Goal: Task Accomplishment & Management: Complete application form

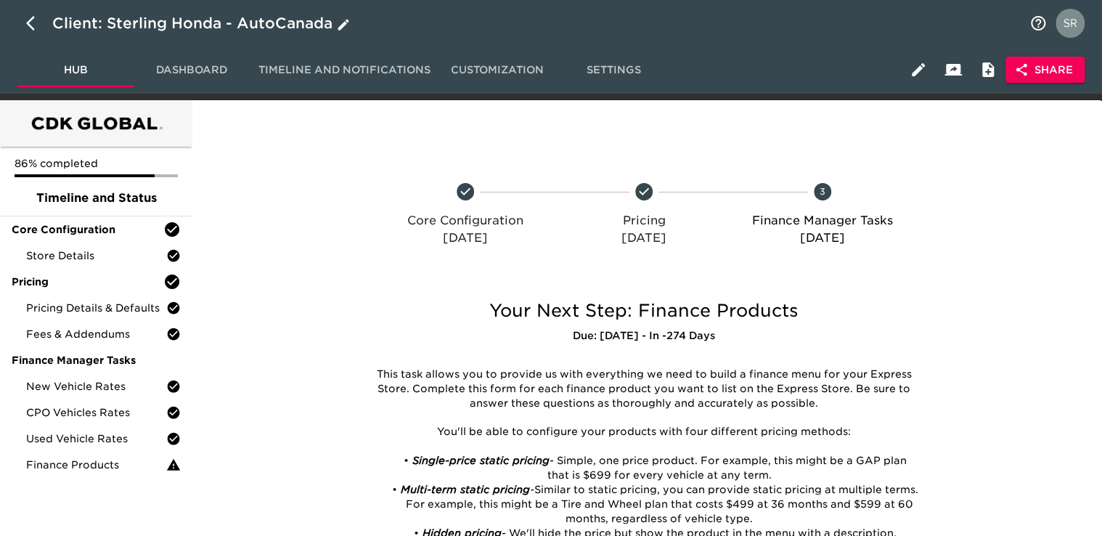
click at [35, 18] on icon "button" at bounding box center [34, 23] width 17 height 17
select select "10"
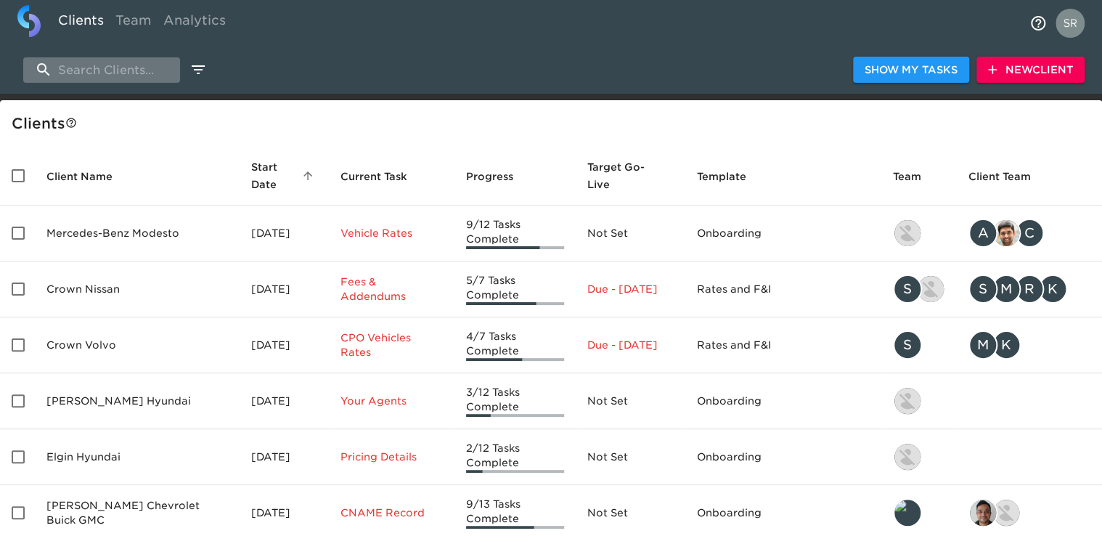
click at [103, 81] on input "search" at bounding box center [101, 69] width 157 height 25
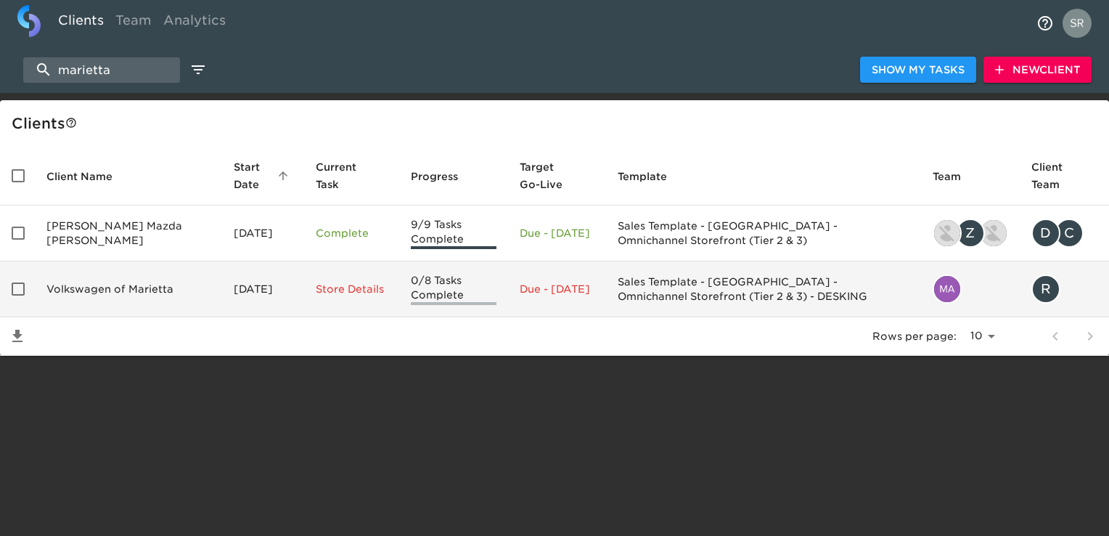
type input "marietta"
click at [108, 280] on td "Volkswagen of Marietta" at bounding box center [128, 289] width 187 height 56
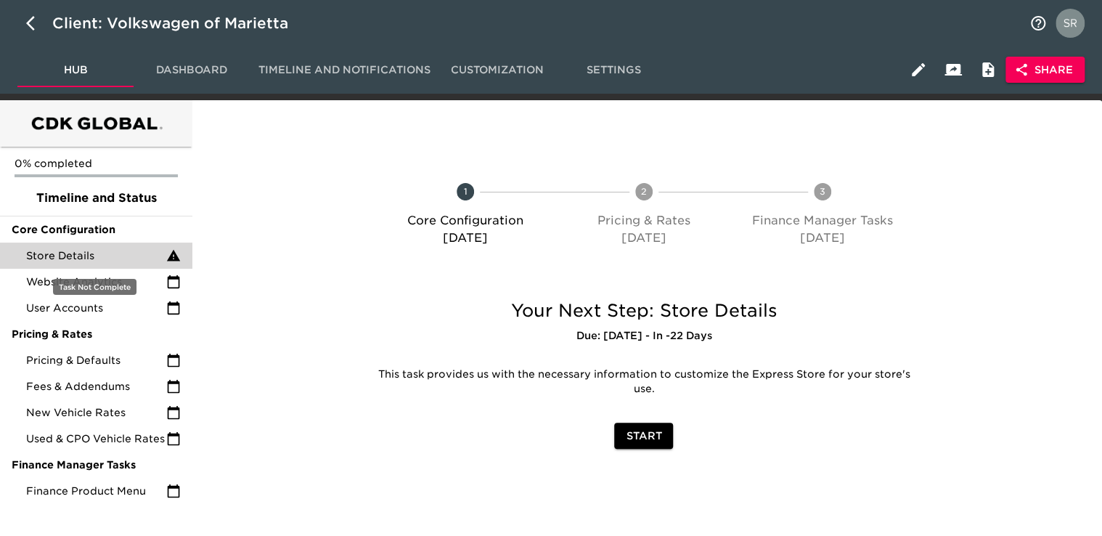
click at [82, 252] on span "Store Details" at bounding box center [96, 255] width 140 height 15
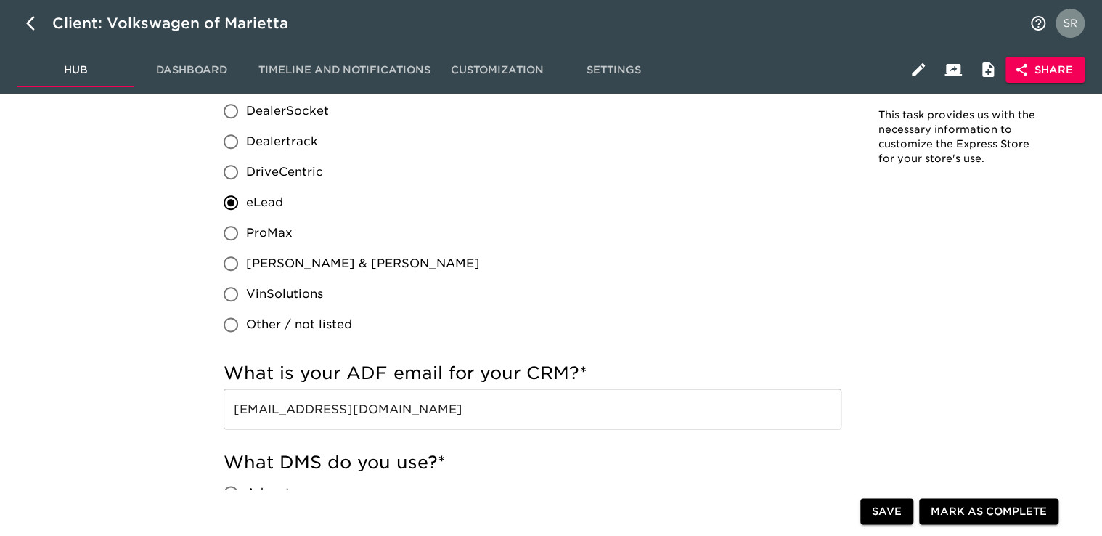
scroll to position [871, 0]
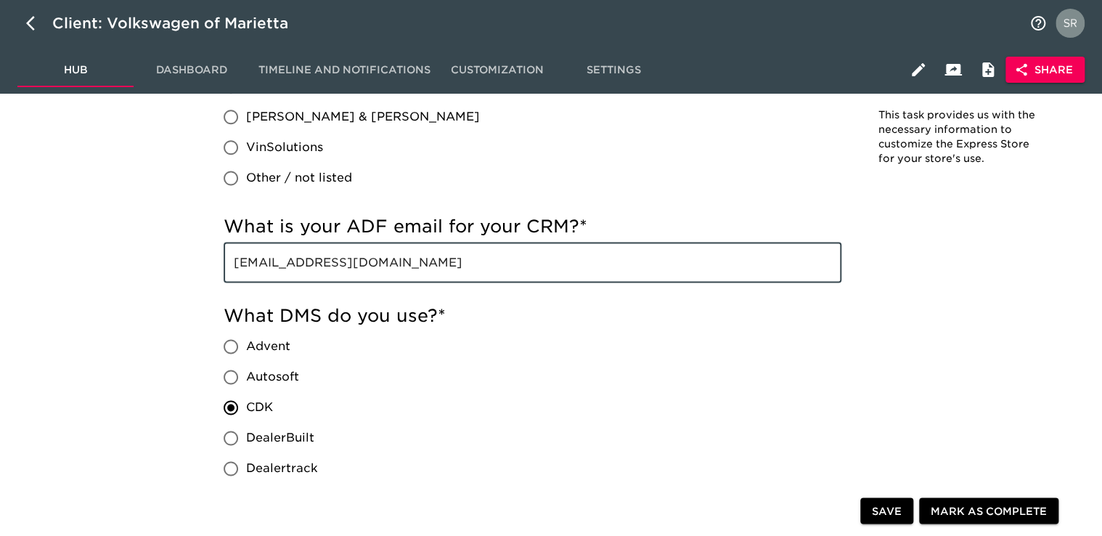
drag, startPoint x: 377, startPoint y: 274, endPoint x: 117, endPoint y: 246, distance: 262.1
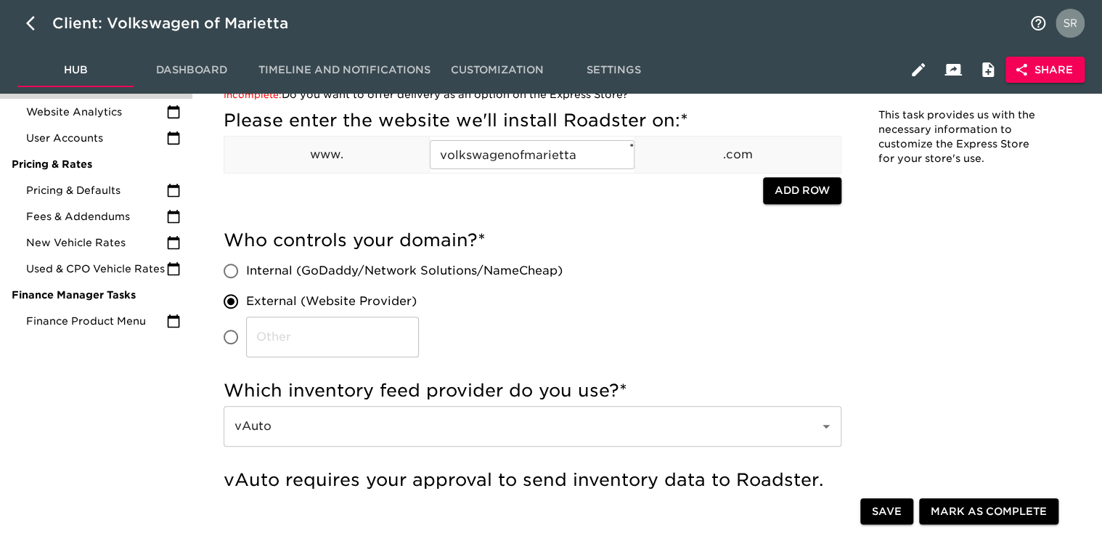
scroll to position [73, 0]
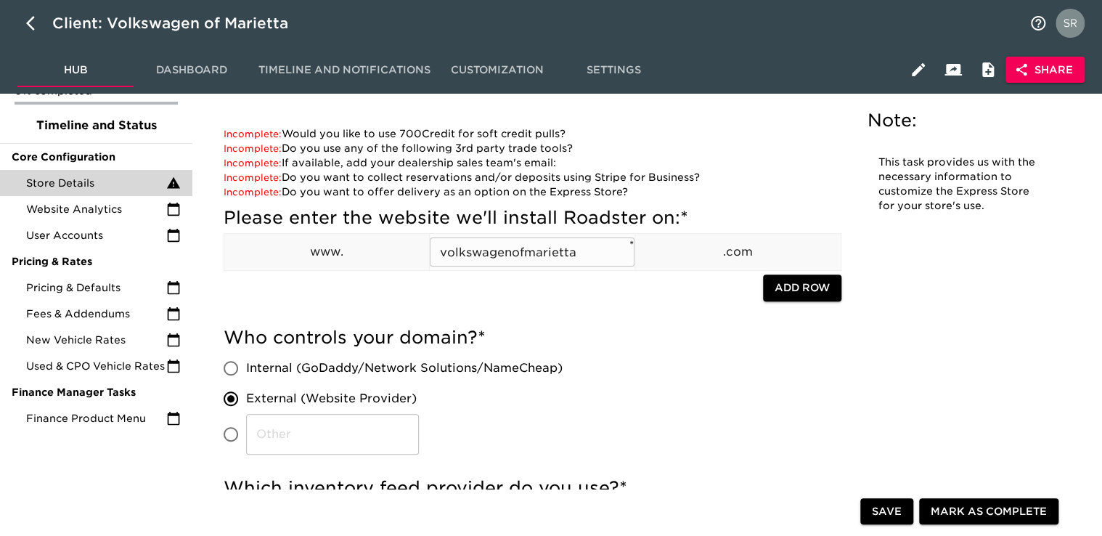
click at [610, 250] on input "volkswagenofmarietta" at bounding box center [532, 251] width 205 height 29
drag, startPoint x: 610, startPoint y: 250, endPoint x: 432, endPoint y: 240, distance: 178.8
click at [432, 240] on div "Please enter the website we'll install Roadster on: * www. volkswagenofmarietta…" at bounding box center [533, 254] width 618 height 97
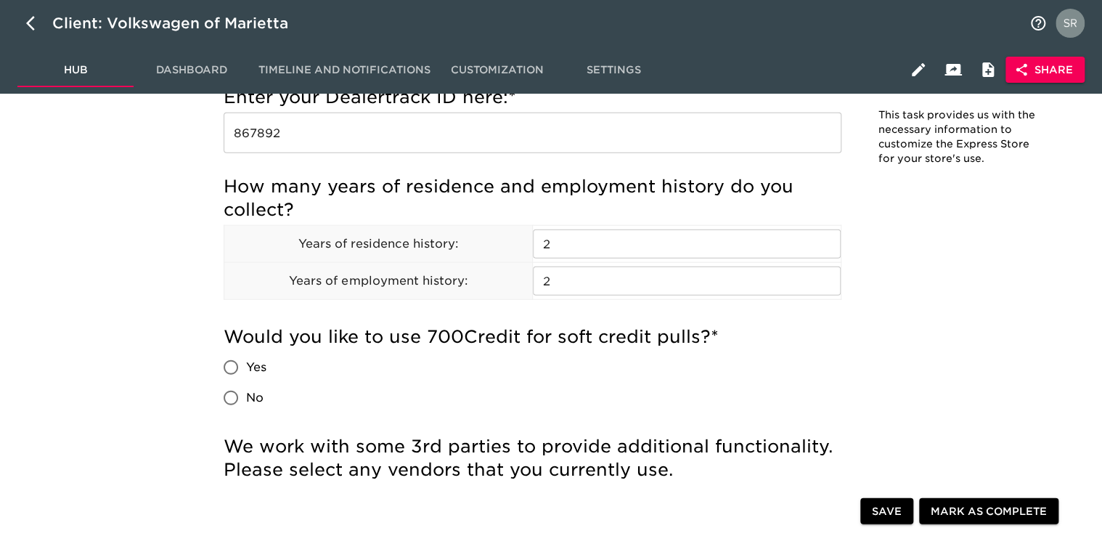
scroll to position [1452, 0]
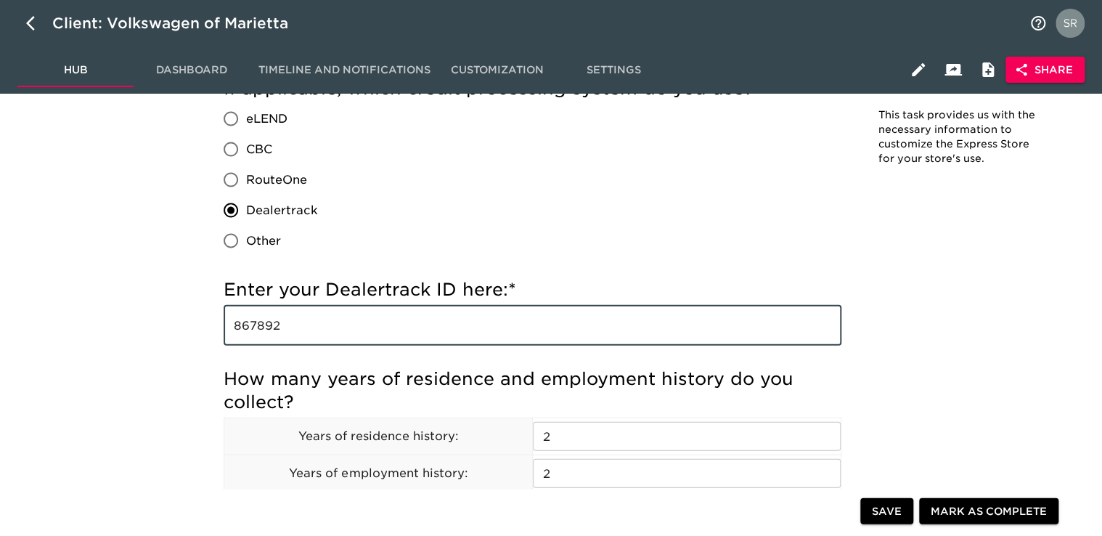
click at [248, 333] on input "867892" at bounding box center [533, 325] width 618 height 41
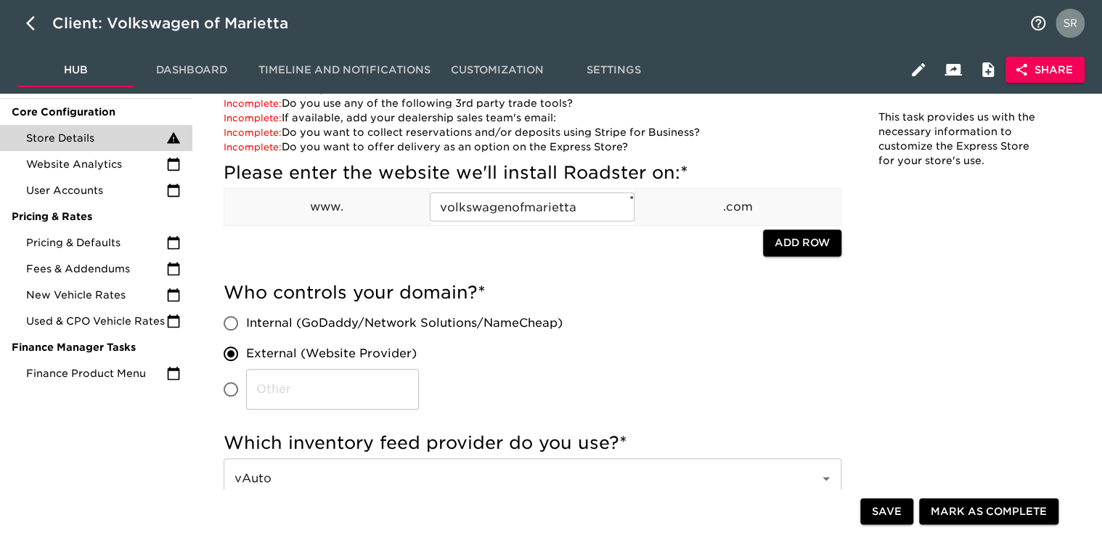
scroll to position [0, 0]
